Goal: Task Accomplishment & Management: Use online tool/utility

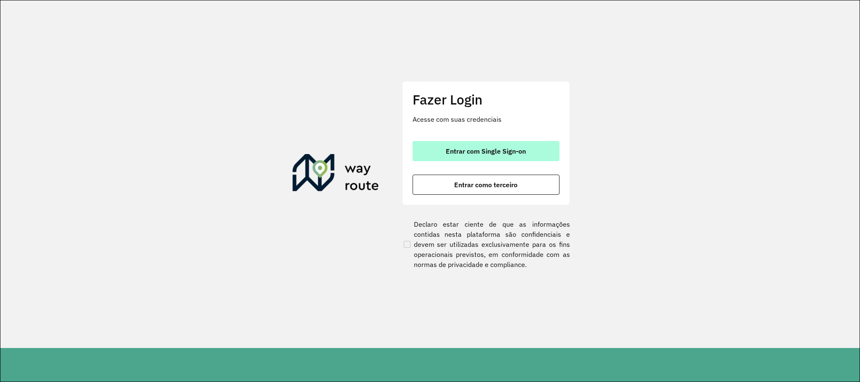
click at [507, 151] on span "Entrar com Single Sign-on" at bounding box center [486, 151] width 80 height 7
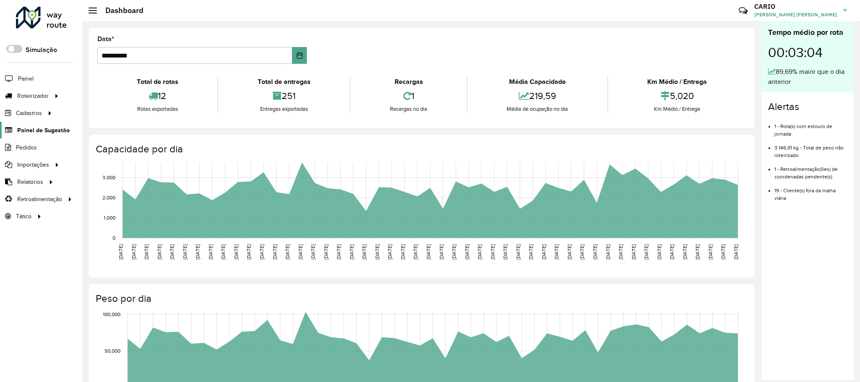
click at [42, 131] on span "Painel de Sugestão" at bounding box center [43, 130] width 52 height 9
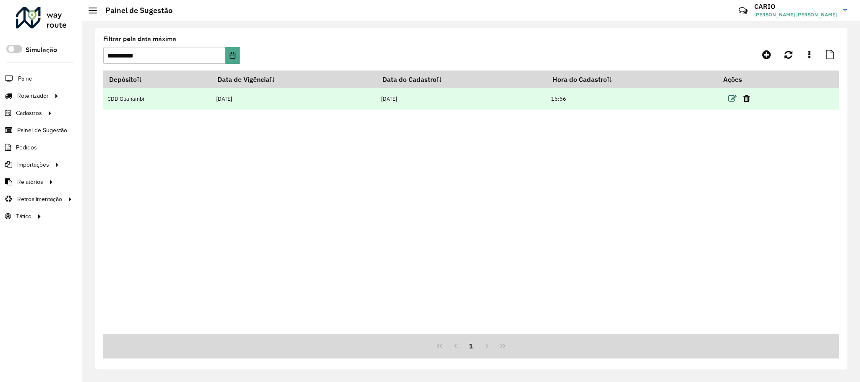
click at [730, 98] on icon at bounding box center [732, 98] width 8 height 8
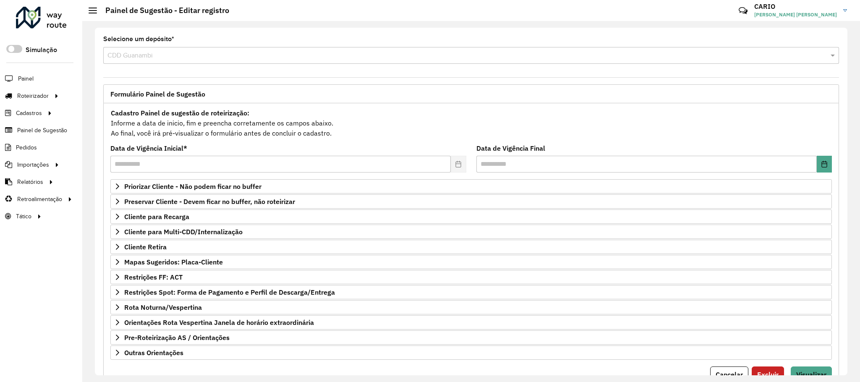
scroll to position [43, 0]
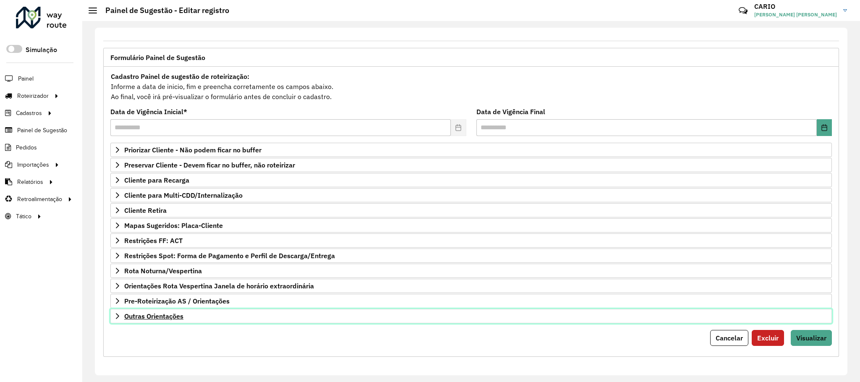
click at [173, 319] on link "Outras Orientações" at bounding box center [471, 316] width 722 height 14
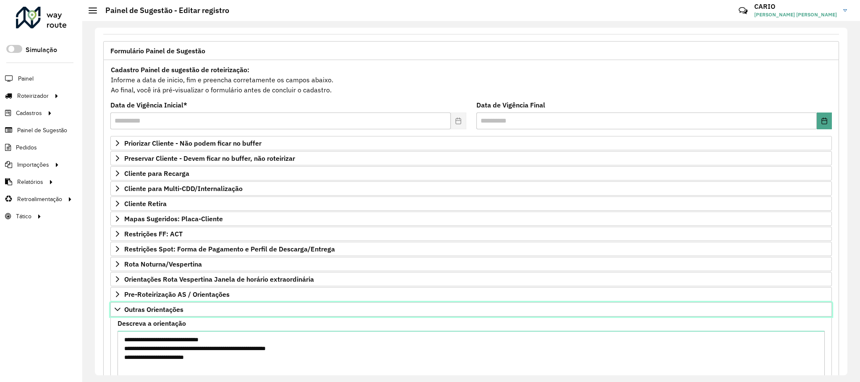
scroll to position [77, 0]
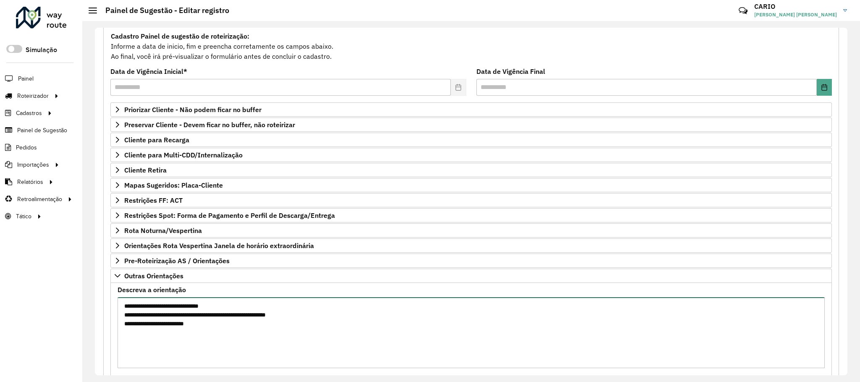
click at [202, 330] on textarea "**********" at bounding box center [471, 332] width 707 height 71
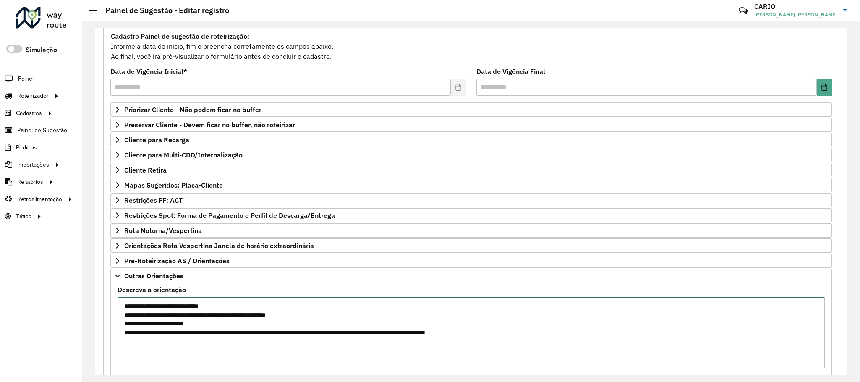
scroll to position [140, 0]
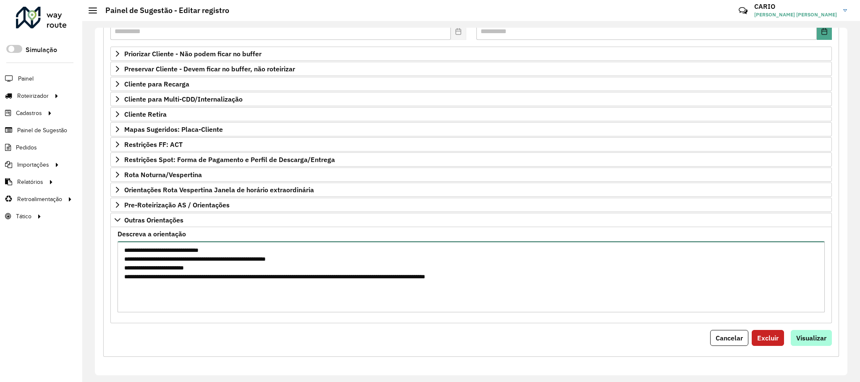
type textarea "**********"
click at [805, 335] on span "Visualizar" at bounding box center [811, 338] width 30 height 8
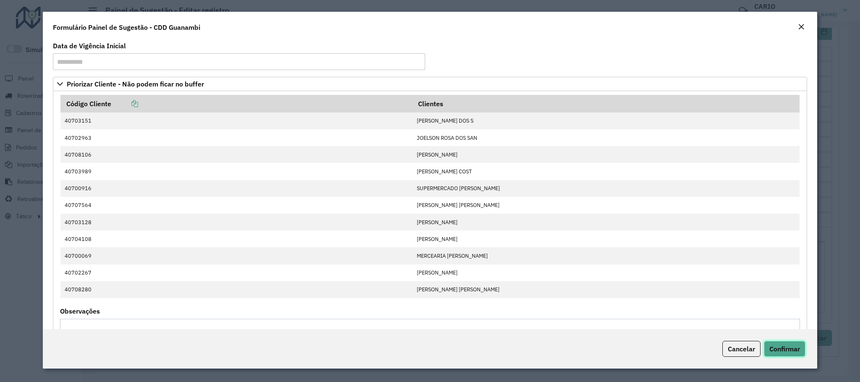
click at [790, 350] on span "Confirmar" at bounding box center [784, 349] width 31 height 8
